Goal: Task Accomplishment & Management: Manage account settings

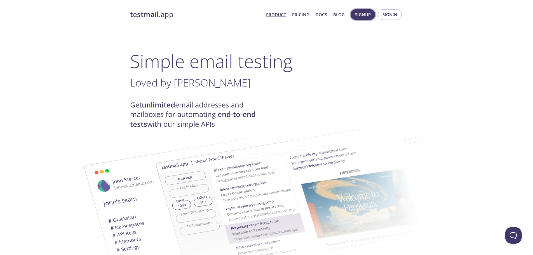
click at [373, 16] on button "Signup" at bounding box center [363, 14] width 25 height 11
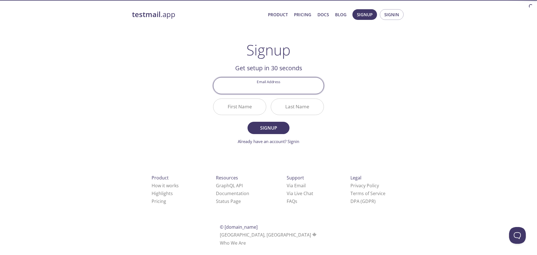
click at [291, 88] on input "Email Address" at bounding box center [268, 85] width 110 height 16
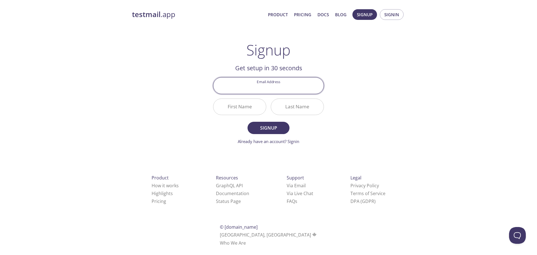
type input "michaeljmallinson@outlook.com"
click at [247, 110] on input "First Name" at bounding box center [239, 107] width 53 height 16
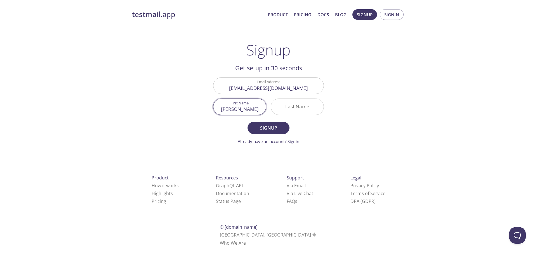
type input "Michael"
click at [285, 103] on input "Last Name" at bounding box center [297, 107] width 53 height 16
type input "M"
click at [272, 125] on span "Signup" at bounding box center [269, 128] width 30 height 8
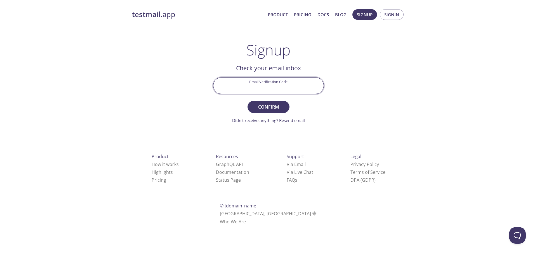
click at [271, 88] on input "Email Verification Code" at bounding box center [268, 85] width 110 height 16
click at [244, 86] on input "Email Verification Code" at bounding box center [268, 85] width 110 height 16
click at [296, 88] on input "Email Verification Code" at bounding box center [268, 85] width 110 height 16
paste input "3FJBYUR"
type input "3FJBYUR"
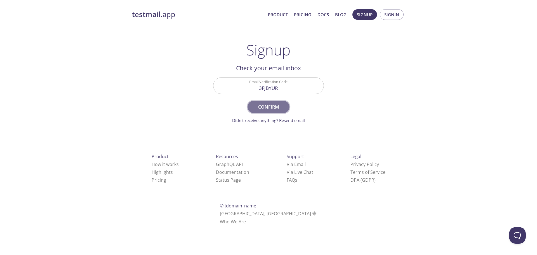
click at [280, 107] on span "Confirm" at bounding box center [269, 107] width 30 height 8
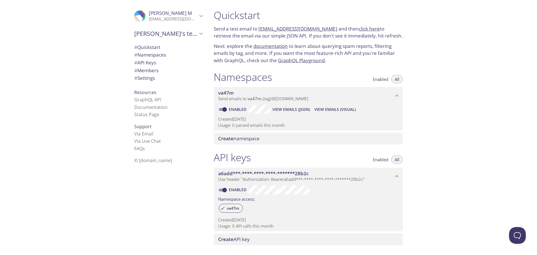
click at [225, 107] on input "Enabled" at bounding box center [225, 109] width 20 height 7
click at [223, 109] on span at bounding box center [222, 109] width 7 height 3
click at [222, 110] on input "Disabled" at bounding box center [220, 109] width 20 height 7
checkbox input "true"
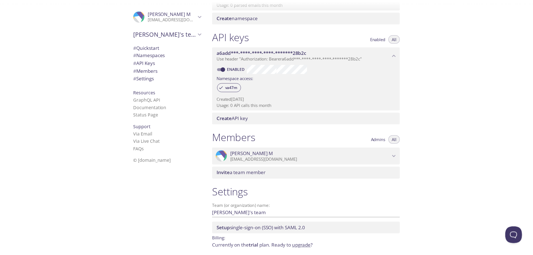
scroll to position [143, 0]
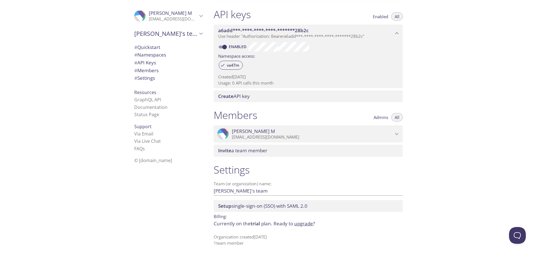
click at [256, 225] on span "trial" at bounding box center [256, 223] width 10 height 6
click at [301, 224] on link "upgrade" at bounding box center [303, 223] width 19 height 6
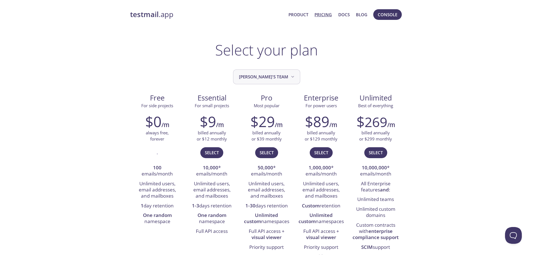
click at [277, 71] on button "Michael's team" at bounding box center [266, 76] width 67 height 15
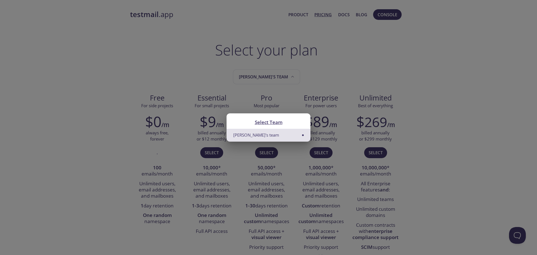
click at [303, 70] on div "Select Team Michael's team" at bounding box center [268, 127] width 537 height 255
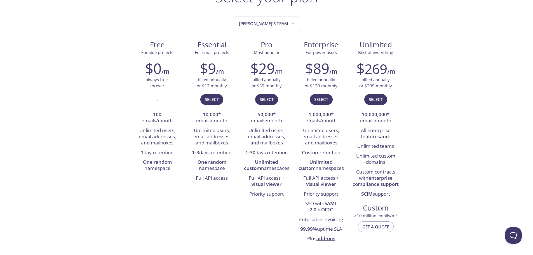
scroll to position [56, 0]
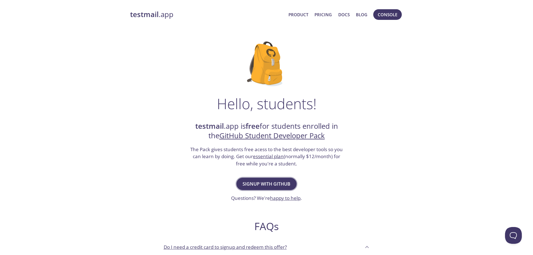
click at [276, 181] on span "Signup with GitHub" at bounding box center [267, 184] width 48 height 8
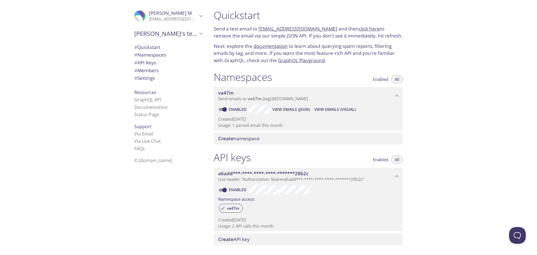
click at [267, 139] on span "Create namespace" at bounding box center [309, 138] width 182 height 6
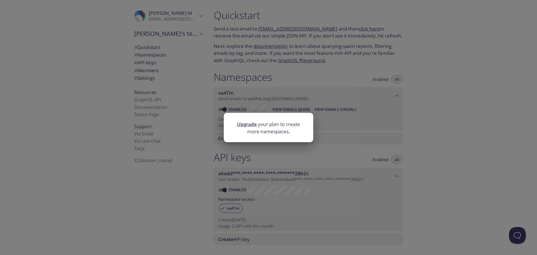
click at [381, 142] on div "Upgrade your plan to create more namespaces." at bounding box center [268, 127] width 537 height 255
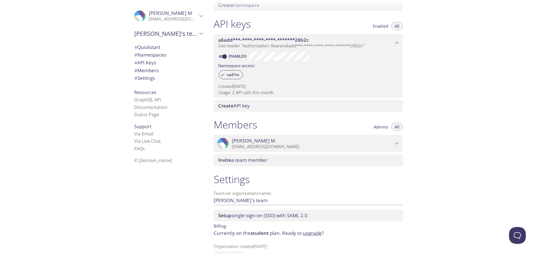
scroll to position [143, 0]
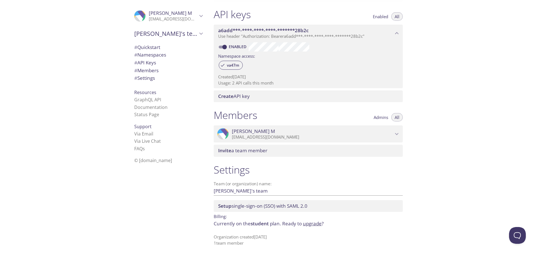
click at [437, 159] on div "Quickstart Send a test email to va47m.test@inbox.testmail.app and then click he…" at bounding box center [373, 127] width 328 height 255
click at [429, 157] on div "Quickstart Send a test email to va47m.test@inbox.testmail.app and then click he…" at bounding box center [373, 127] width 328 height 255
click at [315, 156] on div "Invite a team member" at bounding box center [308, 151] width 189 height 12
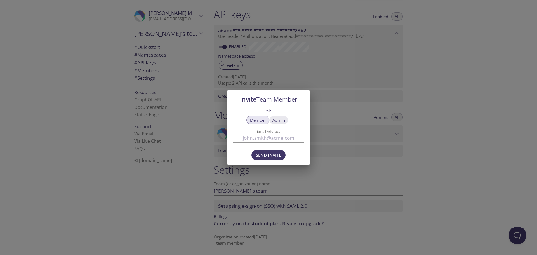
click at [285, 123] on button "Admin" at bounding box center [278, 120] width 19 height 8
click at [266, 122] on button "Member" at bounding box center [257, 120] width 23 height 8
click at [398, 156] on div "Invite Team Member Role Member Admin Email Address Send Invite" at bounding box center [268, 127] width 537 height 255
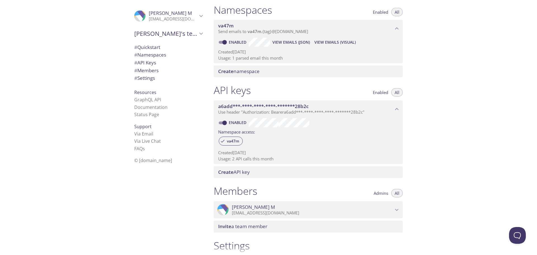
scroll to position [0, 0]
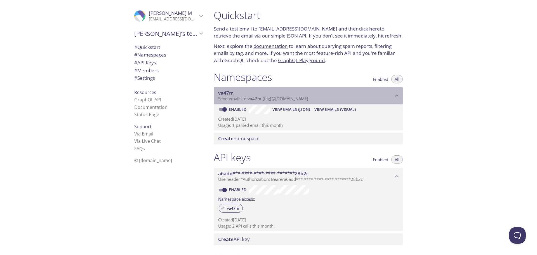
click at [396, 98] on icon "va47m namespace" at bounding box center [396, 95] width 7 height 7
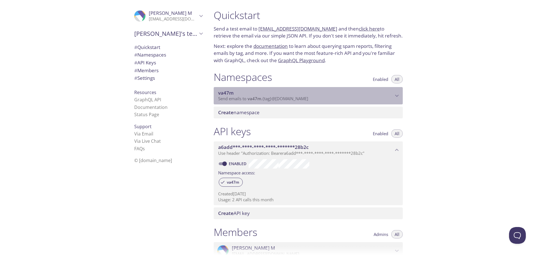
click at [396, 98] on icon "va47m namespace" at bounding box center [396, 95] width 7 height 7
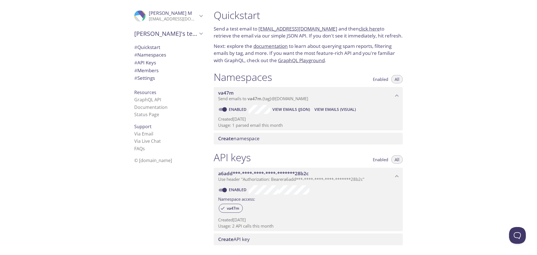
drag, startPoint x: 377, startPoint y: 98, endPoint x: 350, endPoint y: 81, distance: 32.6
click at [350, 81] on div "Namespaces Enabled All" at bounding box center [308, 78] width 189 height 14
click at [162, 54] on span "# Namespaces" at bounding box center [150, 54] width 32 height 6
click at [163, 62] on span "# API Keys" at bounding box center [168, 62] width 68 height 7
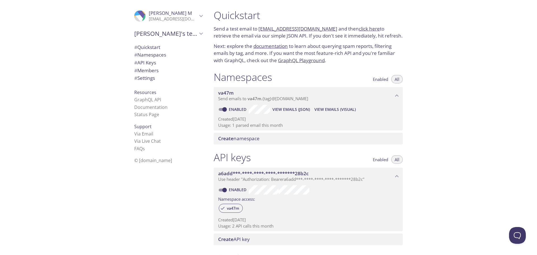
click at [163, 62] on span "# API Keys" at bounding box center [168, 62] width 68 height 7
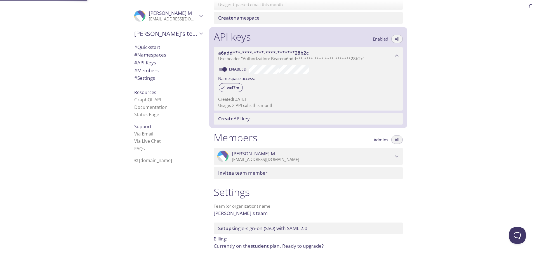
scroll to position [143, 0]
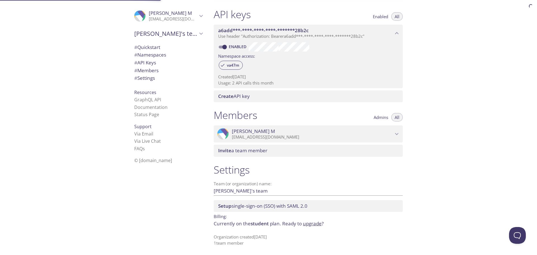
click at [161, 74] on span "# Settings" at bounding box center [168, 77] width 68 height 7
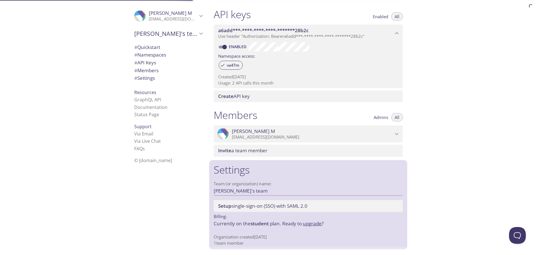
click at [157, 70] on span "# Members" at bounding box center [168, 70] width 68 height 7
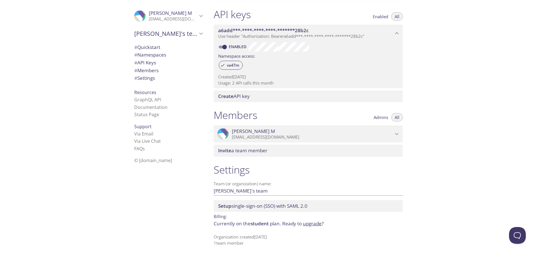
click at [152, 50] on span "# Quickstart" at bounding box center [168, 47] width 68 height 7
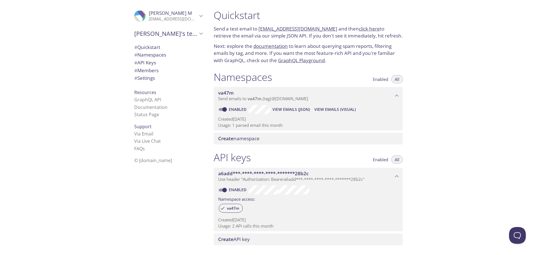
click at [233, 93] on span "va47m" at bounding box center [225, 93] width 15 height 6
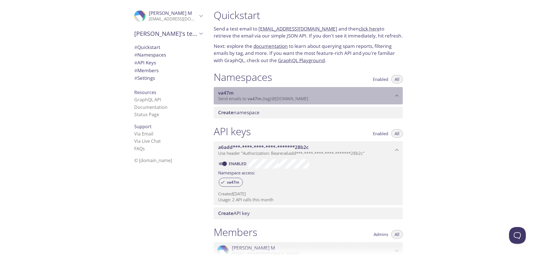
click at [233, 93] on span "va47m" at bounding box center [225, 93] width 15 height 6
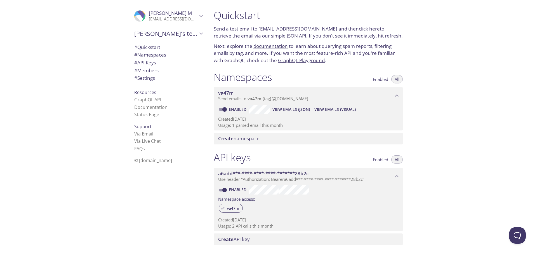
click at [233, 93] on span "va47m" at bounding box center [225, 93] width 15 height 6
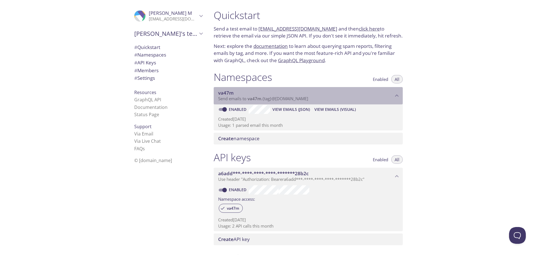
click at [233, 93] on span "va47m" at bounding box center [225, 93] width 15 height 6
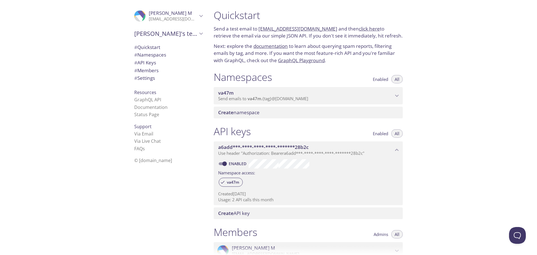
click at [233, 93] on span "va47m" at bounding box center [225, 93] width 15 height 6
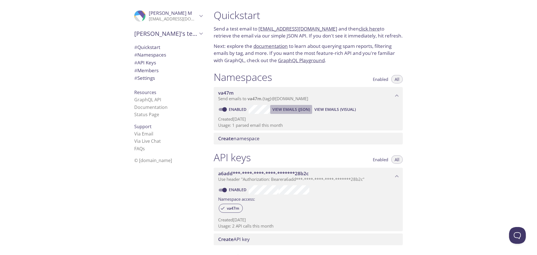
click at [308, 109] on span "View Emails (JSON)" at bounding box center [290, 109] width 37 height 7
click at [334, 108] on span "View Emails (Visual)" at bounding box center [334, 109] width 41 height 7
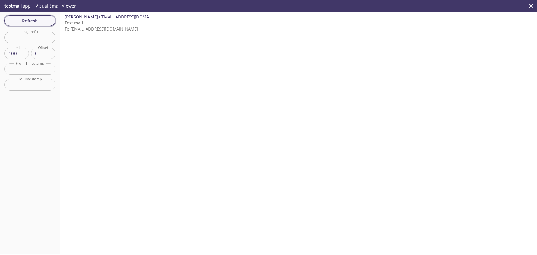
click at [32, 20] on span "Refresh" at bounding box center [30, 20] width 42 height 7
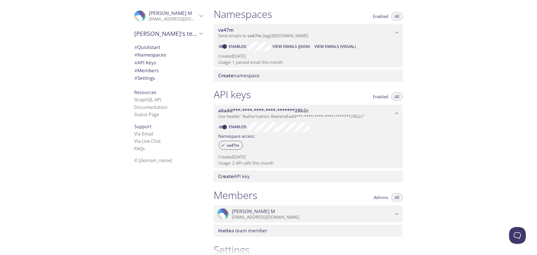
scroll to position [65, 0]
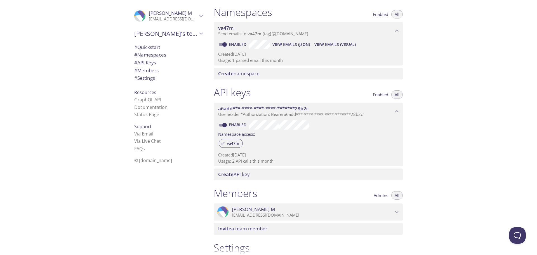
click at [293, 174] on span "Create API key" at bounding box center [309, 174] width 182 height 6
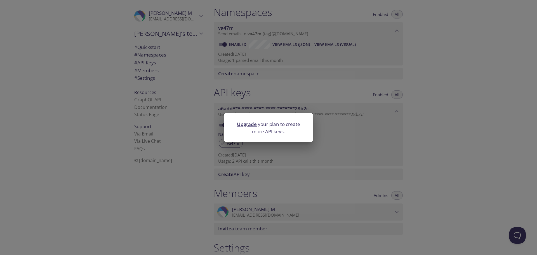
click at [297, 162] on div "Upgrade your plan to create more API keys." at bounding box center [268, 127] width 537 height 255
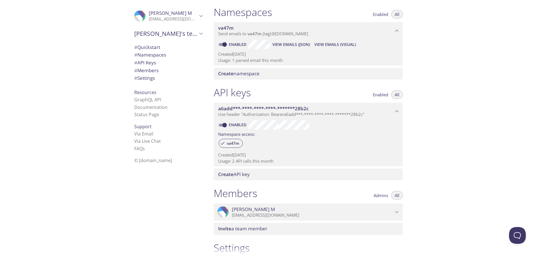
click at [293, 79] on div "Create namespace" at bounding box center [308, 74] width 189 height 12
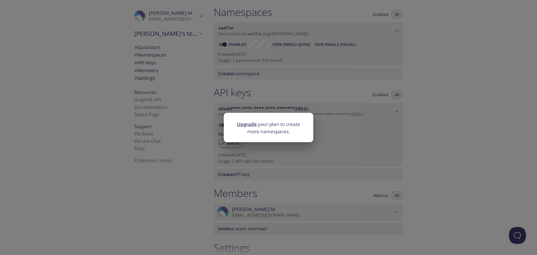
click at [298, 89] on div "Upgrade your plan to create more namespaces." at bounding box center [268, 127] width 537 height 255
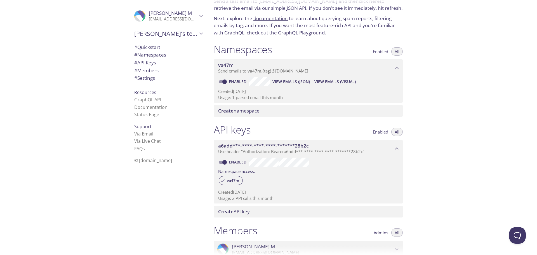
scroll to position [27, 0]
click at [383, 53] on span "Enabled" at bounding box center [380, 53] width 15 height 0
click at [392, 51] on button "All" at bounding box center [396, 52] width 11 height 8
click at [226, 82] on input "Enabled" at bounding box center [225, 82] width 20 height 7
click at [226, 82] on span at bounding box center [222, 82] width 7 height 3
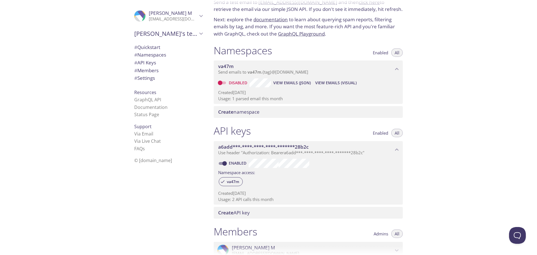
click at [235, 112] on span "Create namespace" at bounding box center [238, 112] width 41 height 6
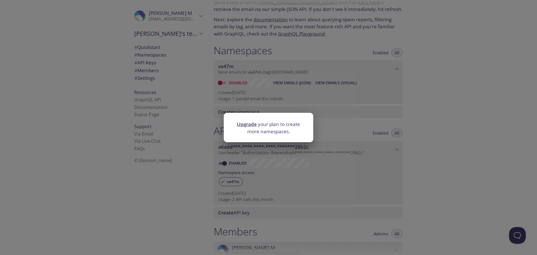
click at [276, 106] on div "Upgrade your plan to create more namespaces." at bounding box center [268, 127] width 537 height 255
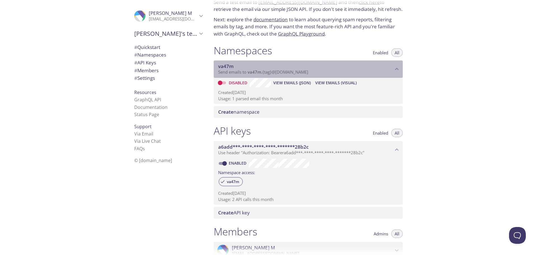
click at [231, 67] on span "va47m" at bounding box center [225, 66] width 15 height 6
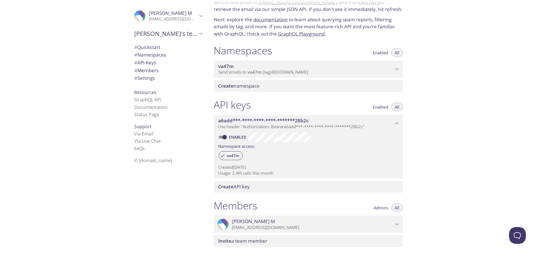
click at [235, 72] on span "Send emails to va47m . {tag} @inbox.testmail.app" at bounding box center [263, 72] width 90 height 6
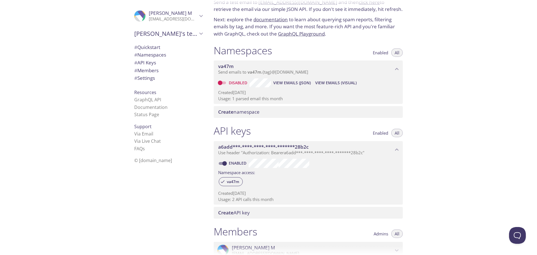
drag, startPoint x: 243, startPoint y: 69, endPoint x: 226, endPoint y: 81, distance: 20.2
click at [226, 81] on input "Disabled" at bounding box center [220, 82] width 20 height 7
click at [226, 81] on input "Enabled" at bounding box center [225, 82] width 20 height 7
click at [226, 81] on input "Disabled" at bounding box center [220, 82] width 20 height 7
checkbox input "true"
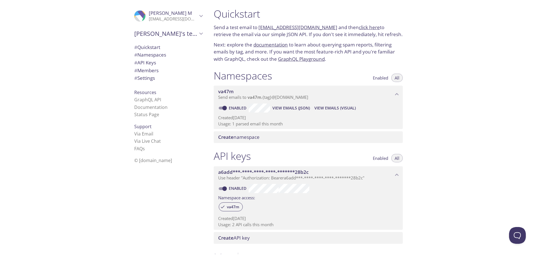
scroll to position [0, 0]
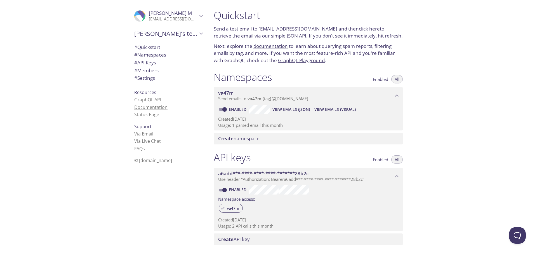
click at [153, 105] on link "Documentation" at bounding box center [150, 107] width 33 height 6
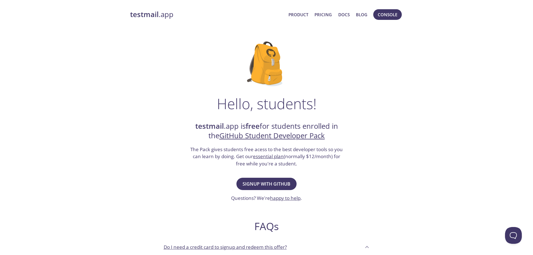
click at [148, 12] on strong "testmail" at bounding box center [144, 15] width 29 height 10
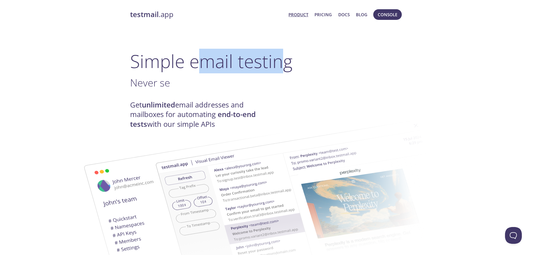
drag, startPoint x: 271, startPoint y: 64, endPoint x: 199, endPoint y: 68, distance: 72.3
click at [199, 68] on h1 "Simple email testing" at bounding box center [266, 61] width 273 height 22
click at [211, 69] on h1 "Simple email testing" at bounding box center [266, 61] width 273 height 22
